Goal: Communication & Community: Answer question/provide support

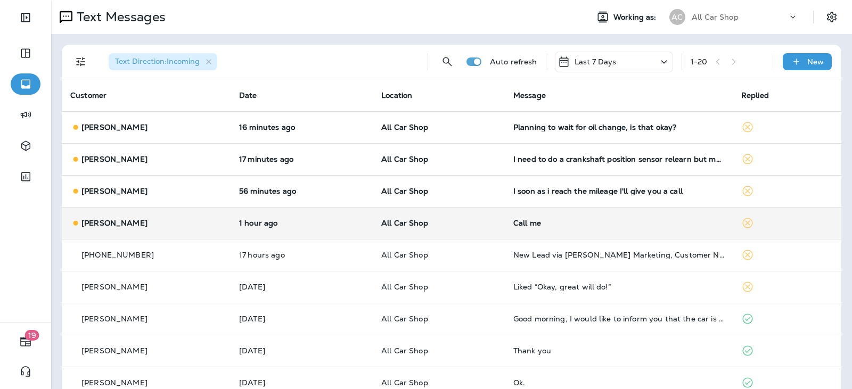
click at [184, 225] on div "[PERSON_NAME]" at bounding box center [146, 223] width 152 height 11
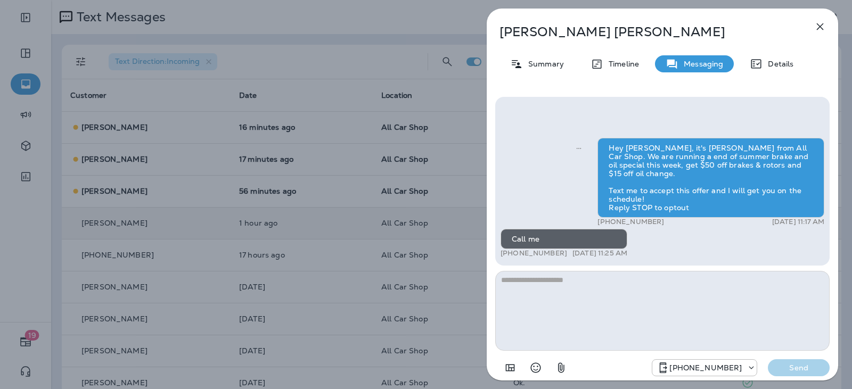
click at [815, 29] on icon "button" at bounding box center [819, 26] width 13 height 13
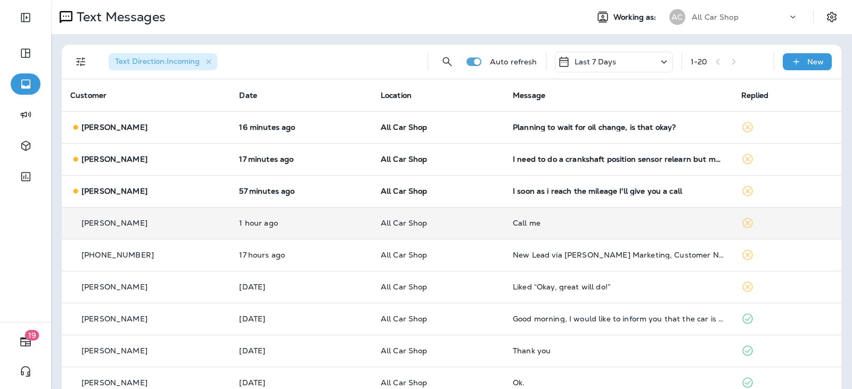
click at [194, 162] on div "[PERSON_NAME]" at bounding box center [146, 159] width 152 height 11
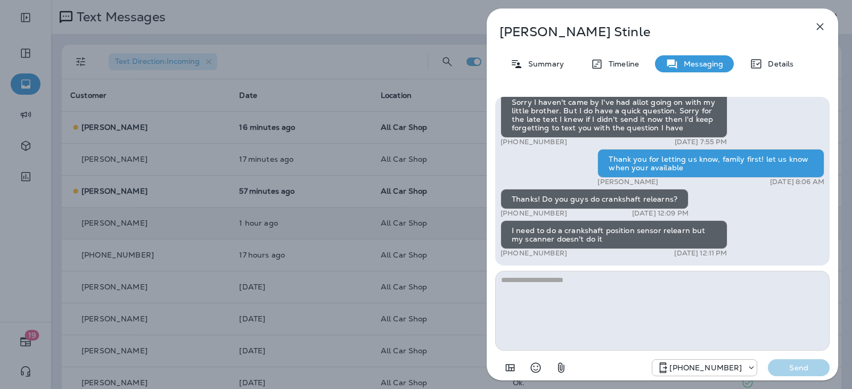
click at [537, 278] on textarea at bounding box center [662, 311] width 334 height 80
click at [540, 280] on textarea at bounding box center [662, 311] width 334 height 80
type textarea "*"
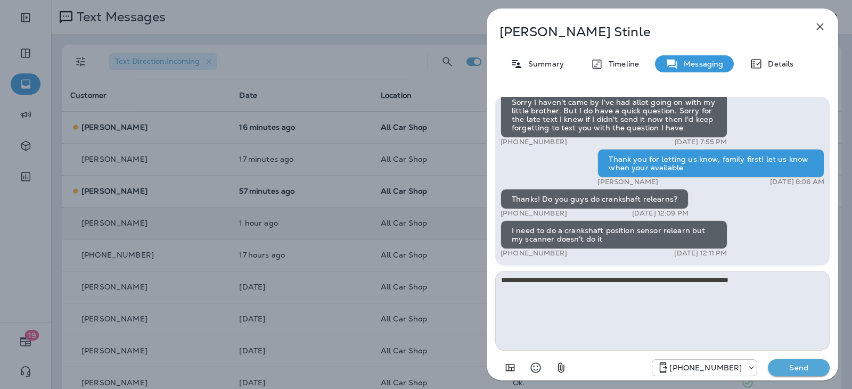
type textarea "**********"
click at [802, 372] on p "Send" at bounding box center [798, 368] width 45 height 10
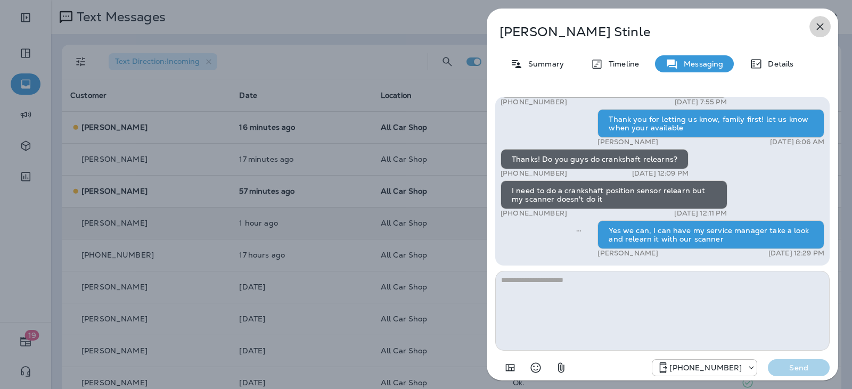
click at [820, 26] on icon "button" at bounding box center [820, 26] width 7 height 7
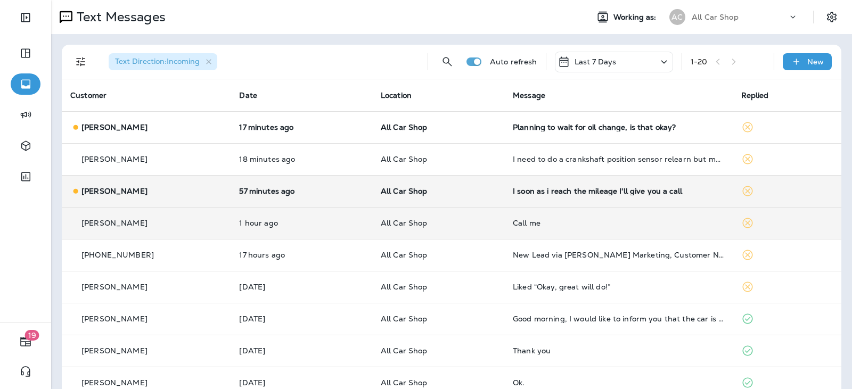
click at [471, 191] on p "All Car Shop" at bounding box center [438, 191] width 115 height 9
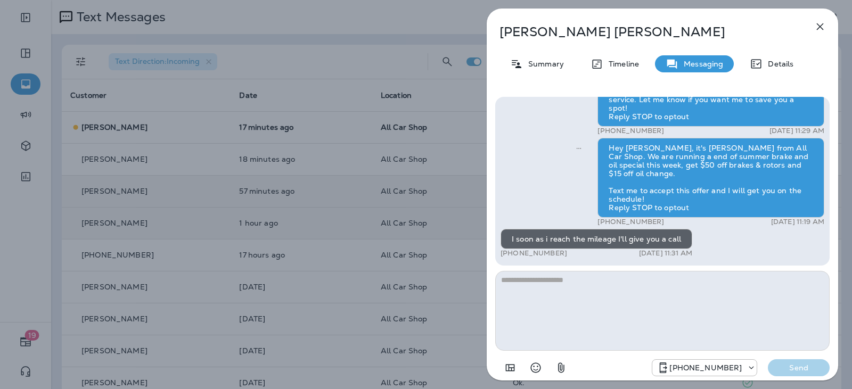
click at [575, 291] on textarea at bounding box center [662, 311] width 334 height 80
type textarea "**********"
click at [802, 366] on p "Send" at bounding box center [798, 368] width 45 height 10
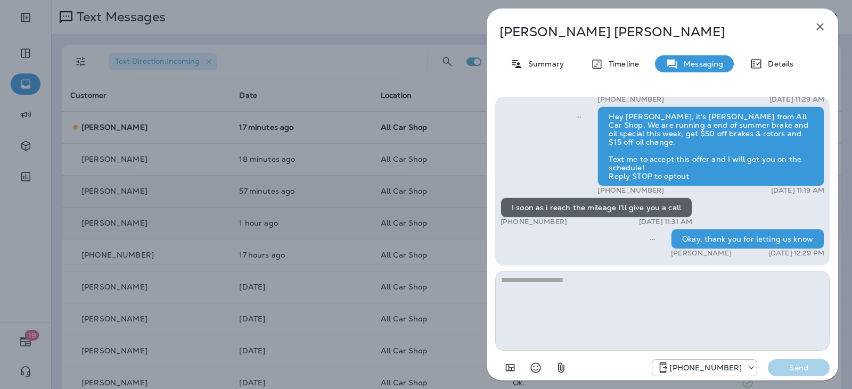
click at [822, 30] on icon "button" at bounding box center [820, 26] width 7 height 7
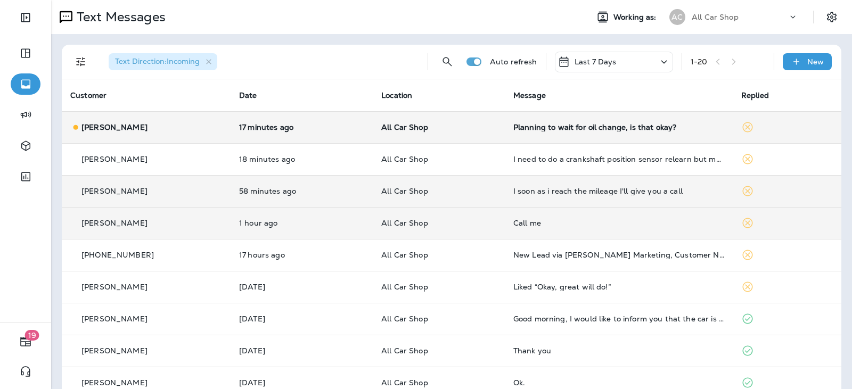
click at [460, 123] on p "All Car Shop" at bounding box center [438, 127] width 115 height 9
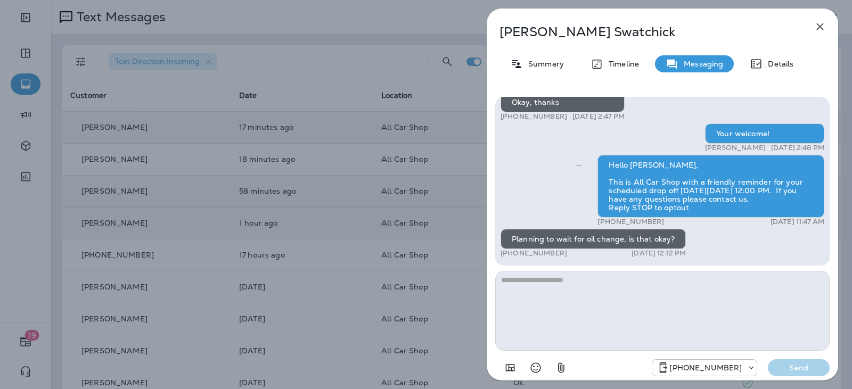
click at [571, 288] on textarea at bounding box center [662, 311] width 334 height 80
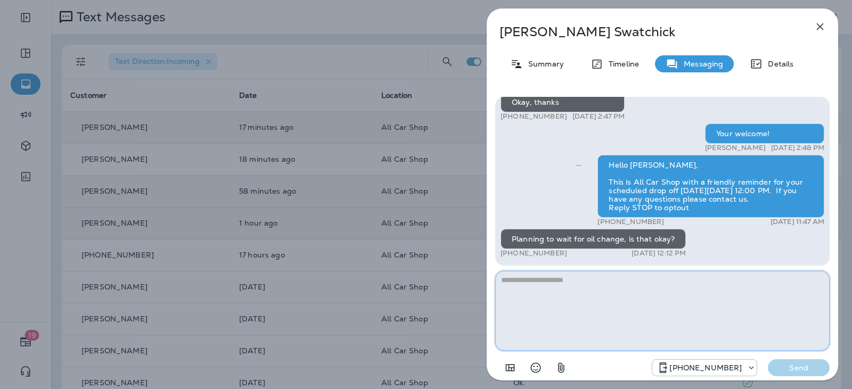
click at [578, 301] on textarea at bounding box center [662, 311] width 334 height 80
type textarea "**********"
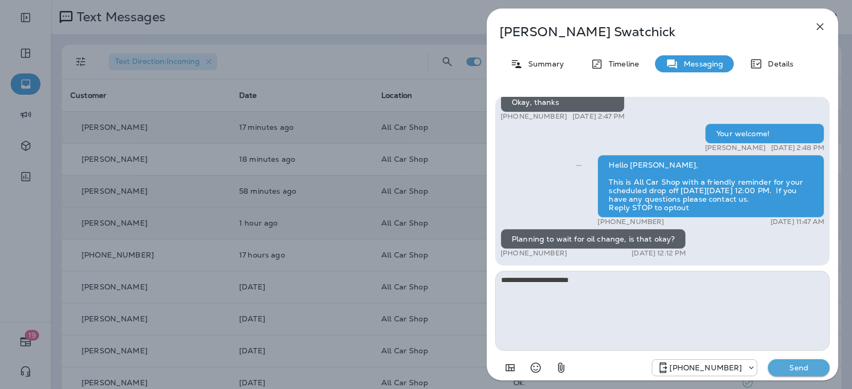
click at [793, 362] on button "Send" at bounding box center [799, 367] width 62 height 17
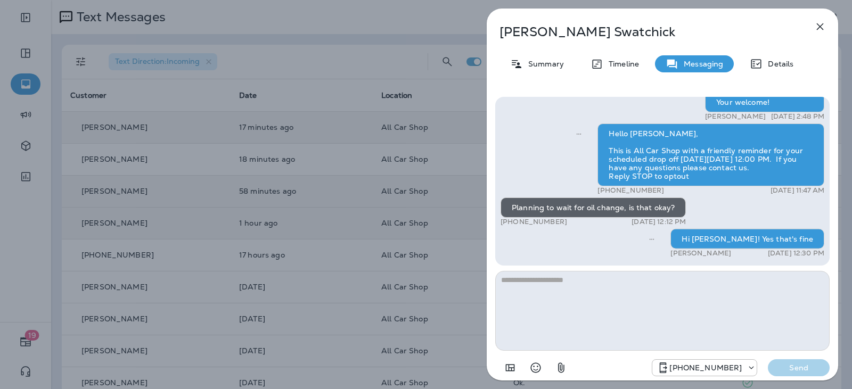
click at [820, 24] on icon "button" at bounding box center [819, 26] width 13 height 13
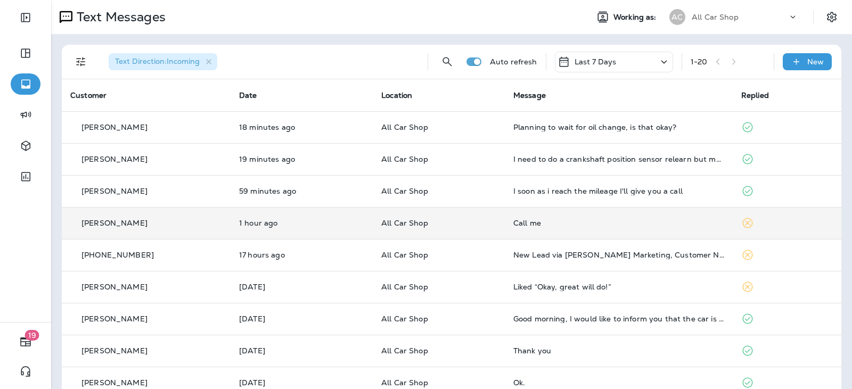
click at [458, 222] on p "All Car Shop" at bounding box center [438, 223] width 115 height 9
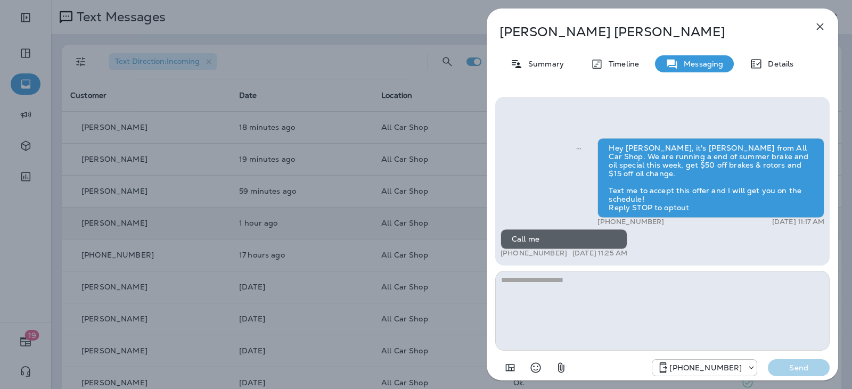
click at [563, 285] on textarea at bounding box center [662, 311] width 334 height 80
type textarea "**********"
drag, startPoint x: 806, startPoint y: 364, endPoint x: 702, endPoint y: 317, distance: 114.4
click at [806, 364] on p "Send" at bounding box center [798, 368] width 45 height 10
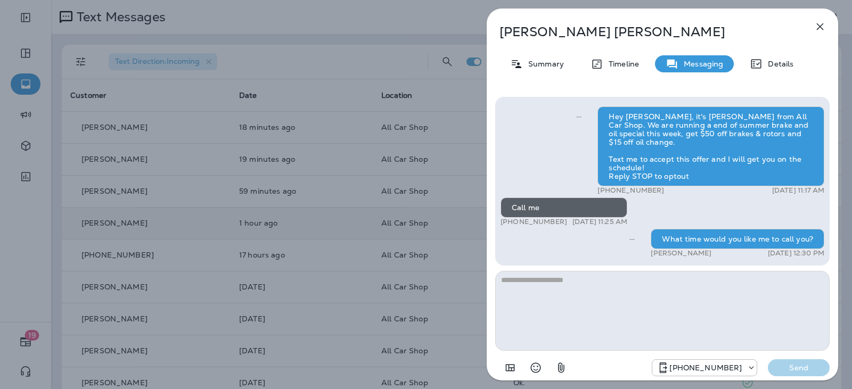
click at [816, 29] on icon "button" at bounding box center [819, 26] width 13 height 13
